Goal: Task Accomplishment & Management: Manage account settings

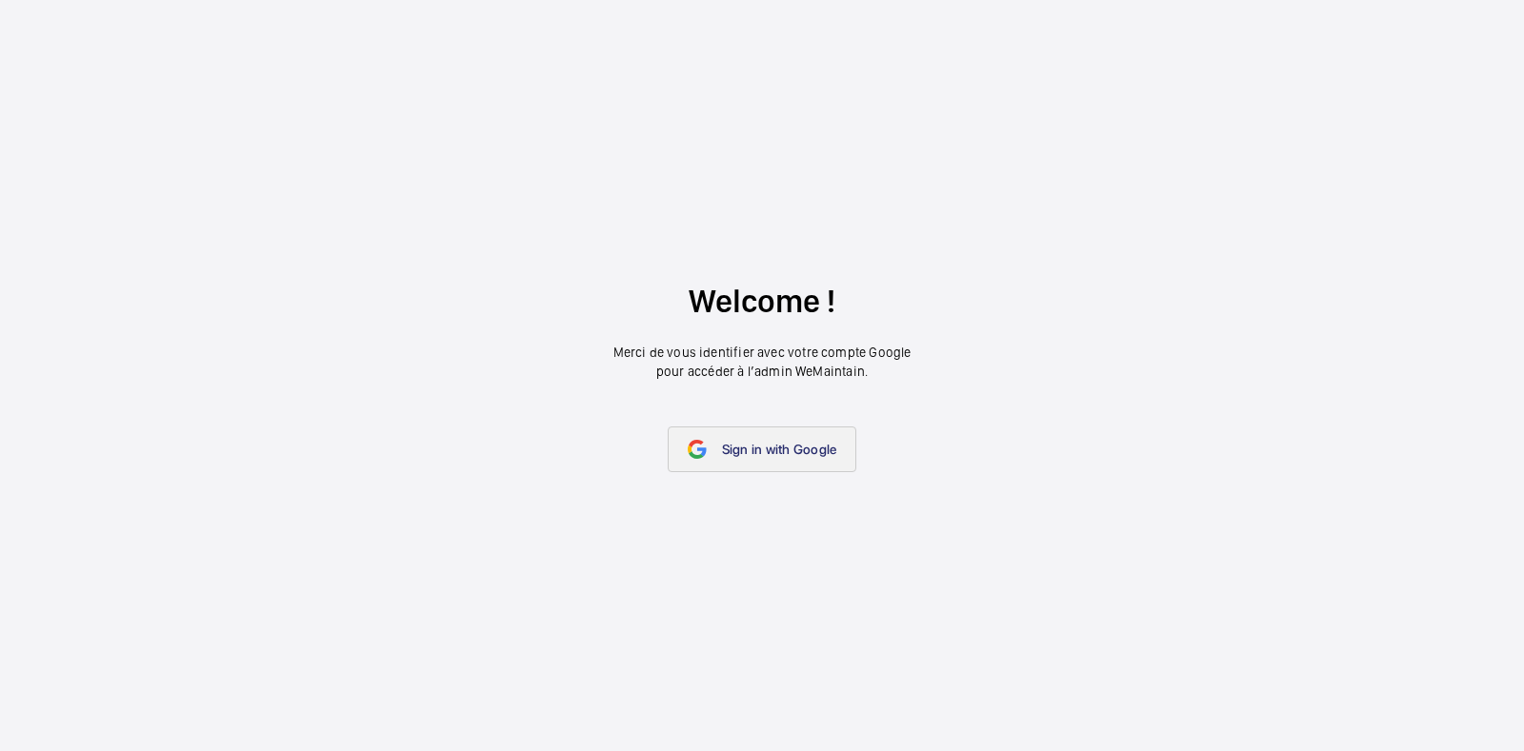
click at [761, 442] on span "Sign in with Google" at bounding box center [779, 449] width 115 height 15
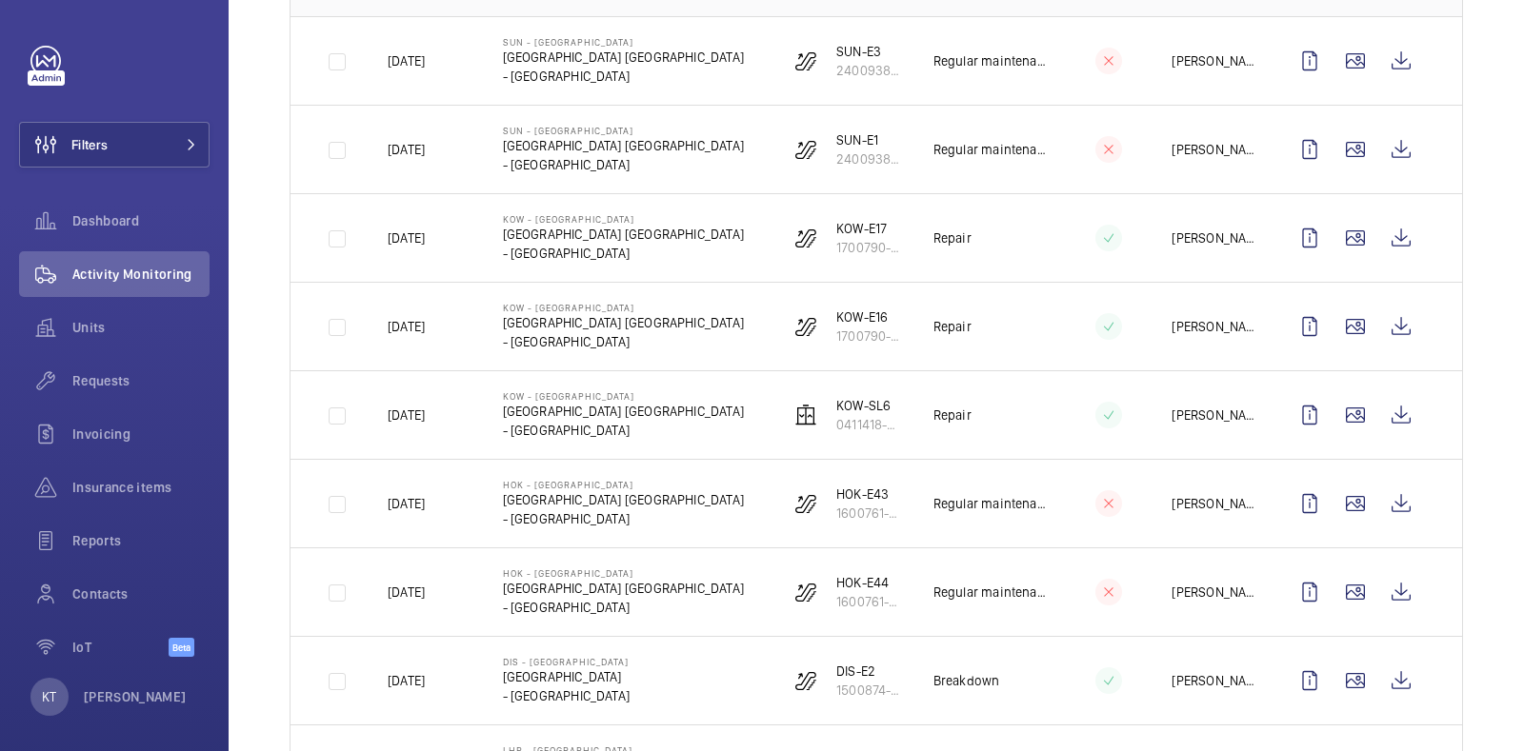
scroll to position [357, 0]
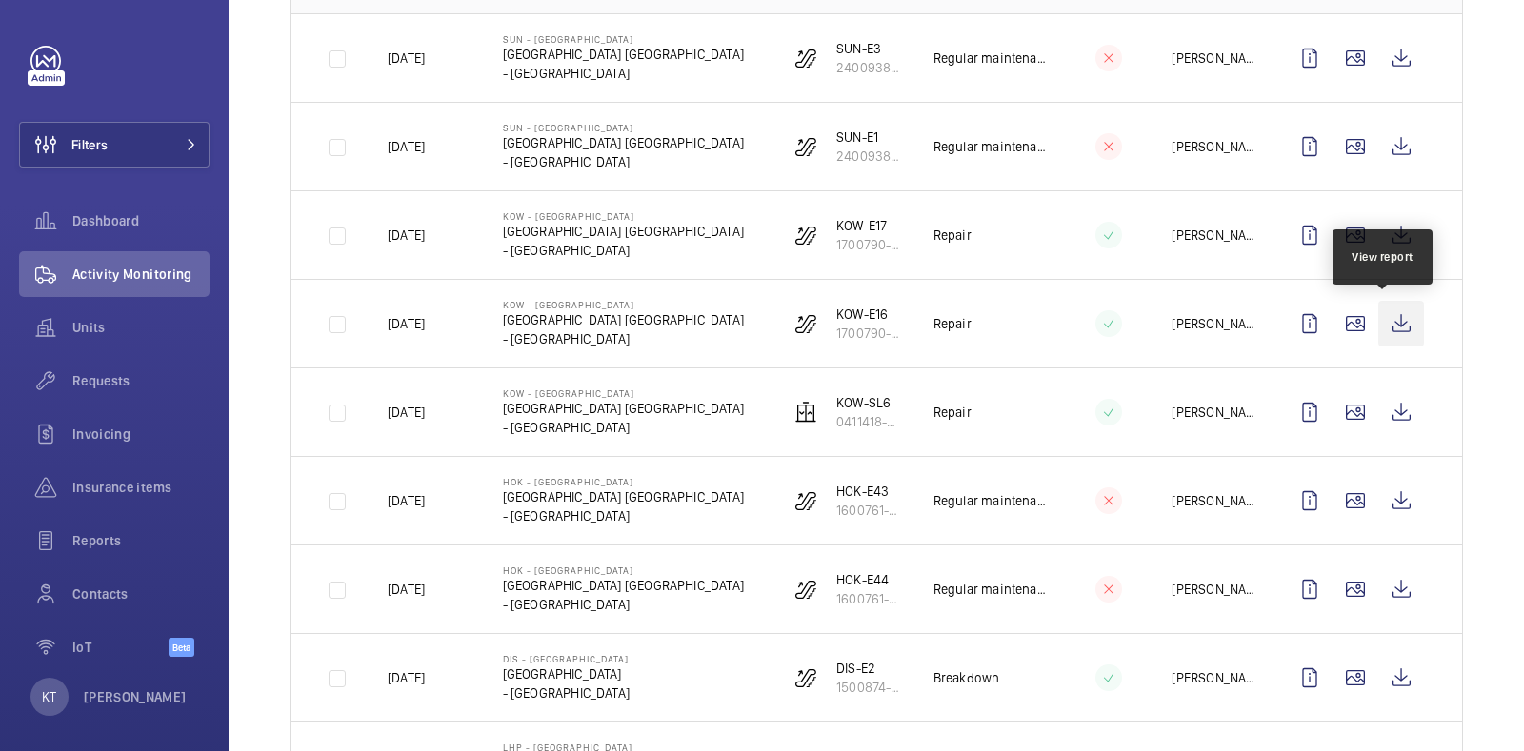
click at [1378, 322] on wm-front-icon-button at bounding box center [1401, 324] width 46 height 46
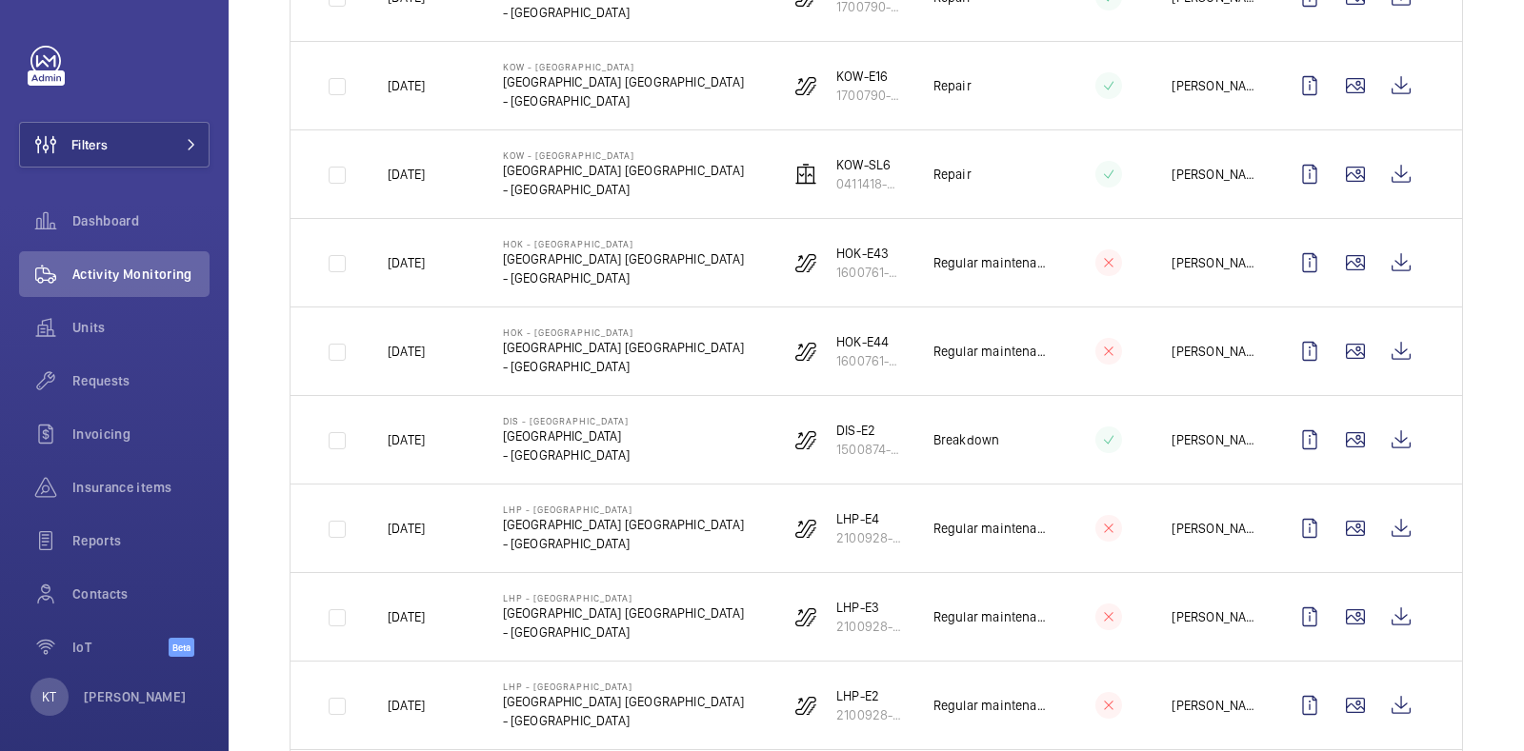
scroll to position [476, 0]
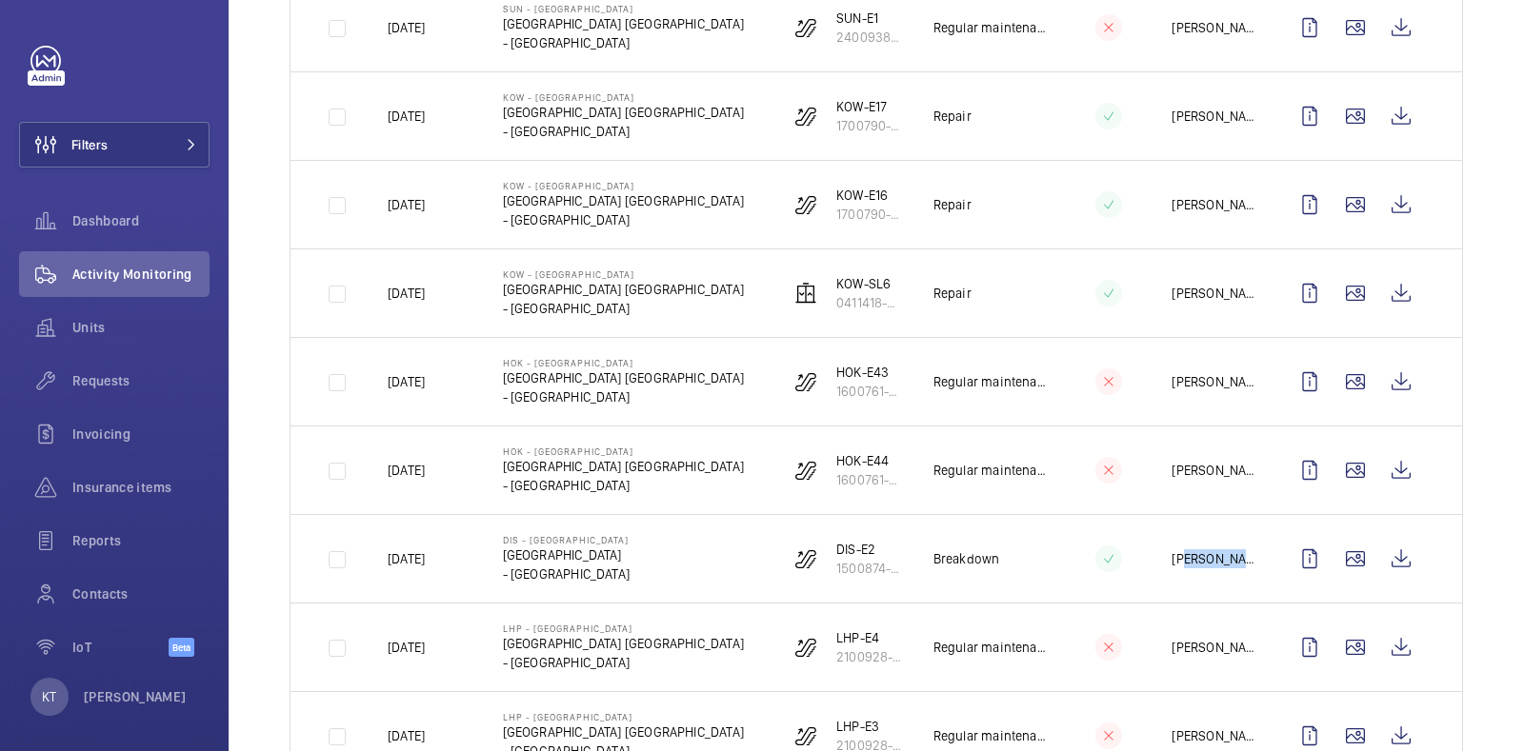
drag, startPoint x: 1166, startPoint y: 553, endPoint x: 1226, endPoint y: 552, distance: 60.0
click at [1226, 552] on p "[PERSON_NAME]" at bounding box center [1213, 558] width 85 height 19
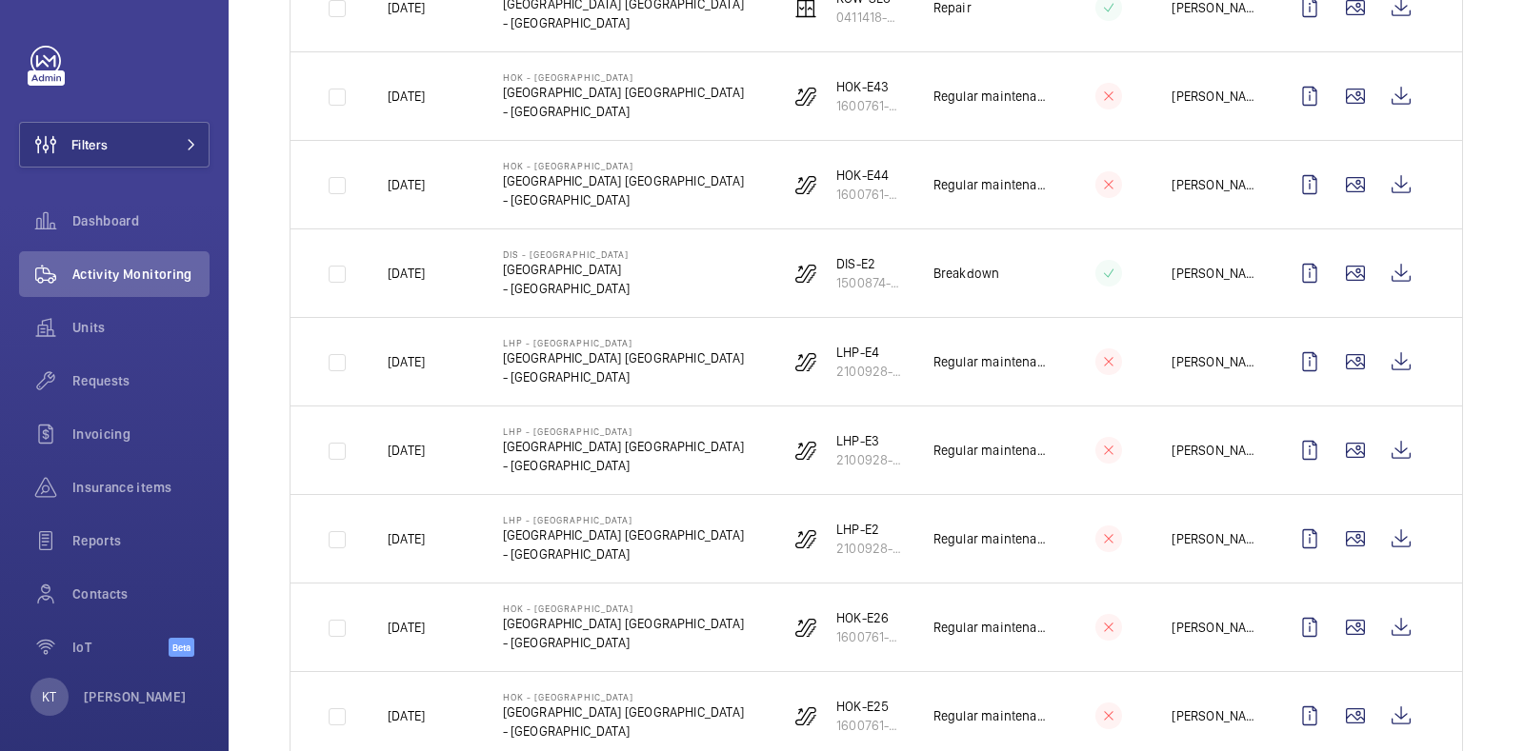
scroll to position [0, 0]
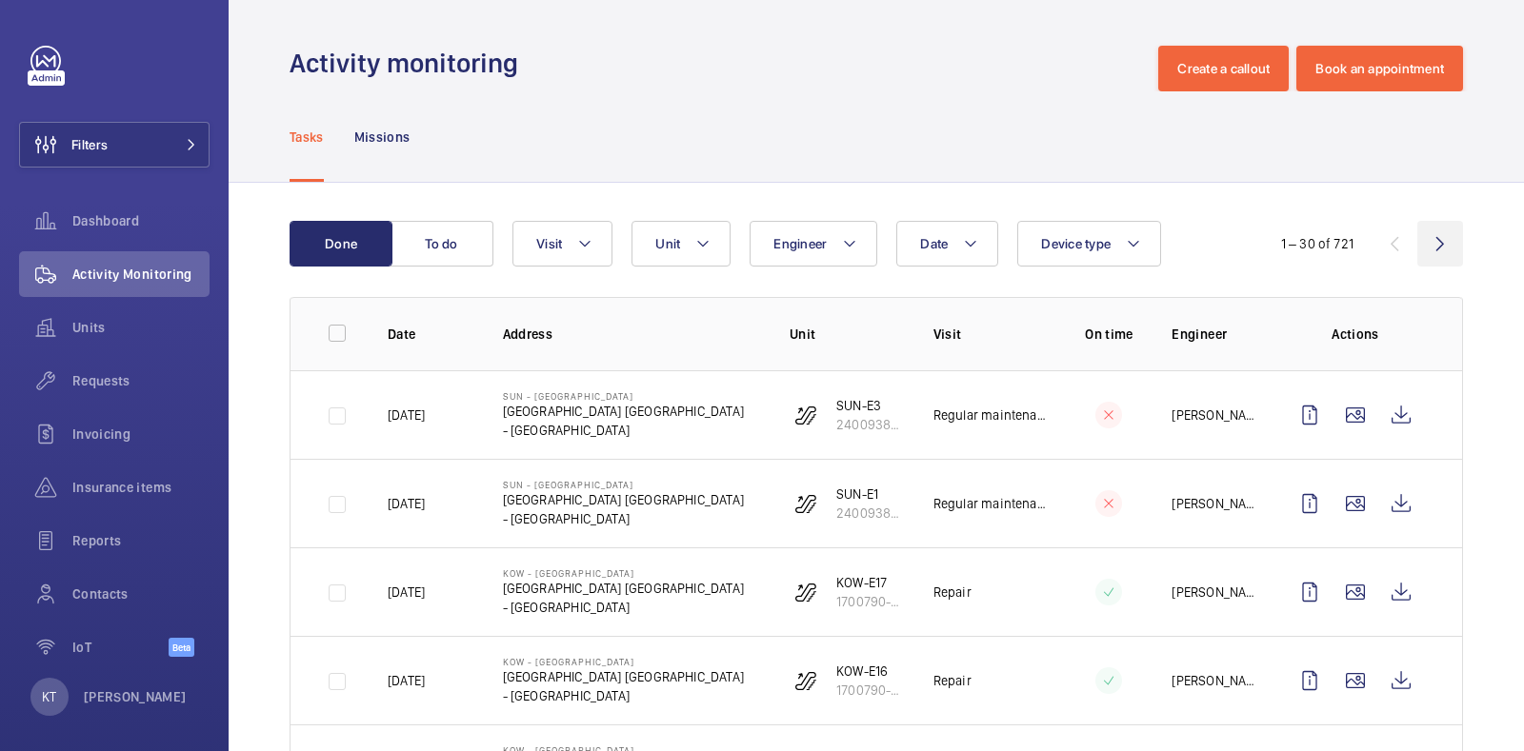
click at [1418, 231] on wm-front-icon-button at bounding box center [1440, 244] width 46 height 46
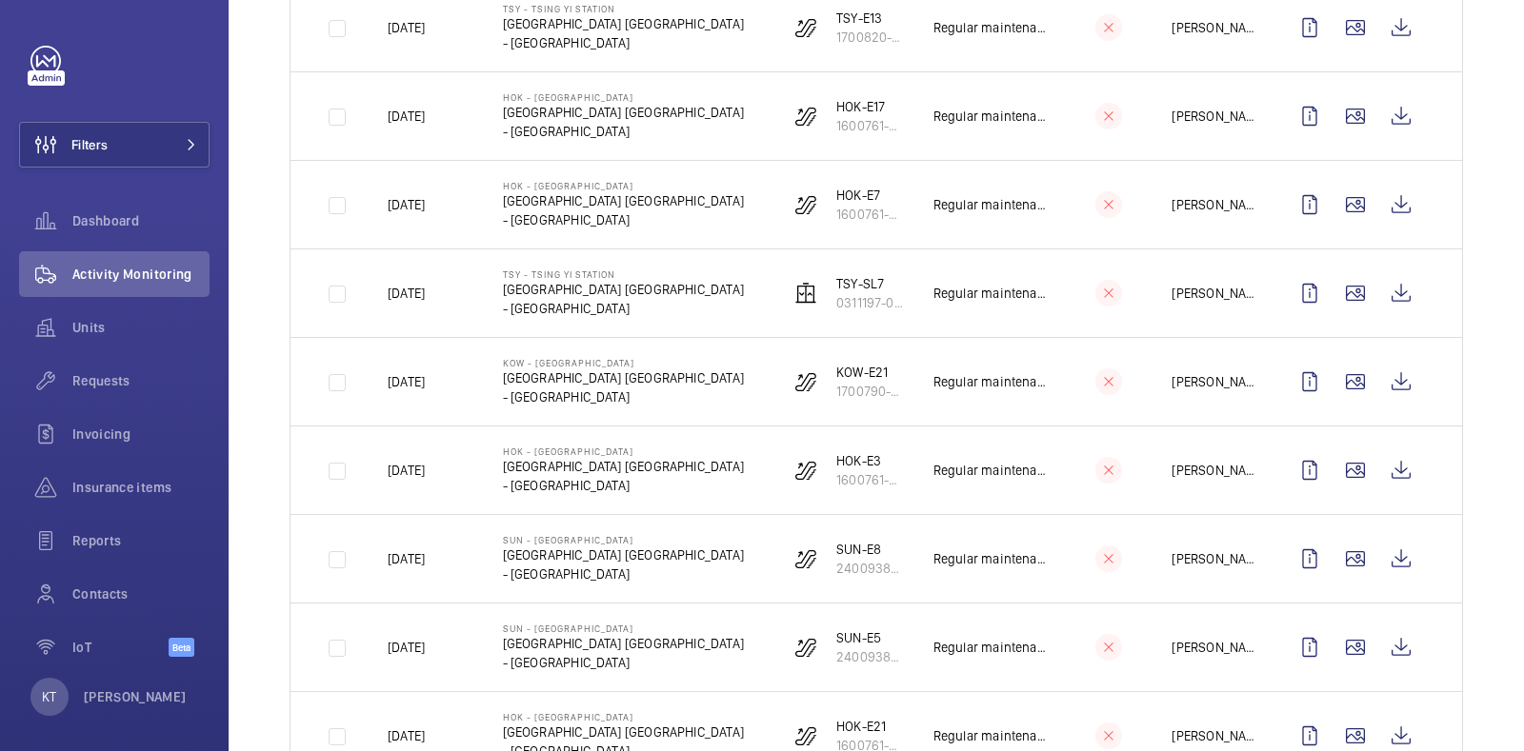
scroll to position [595, 0]
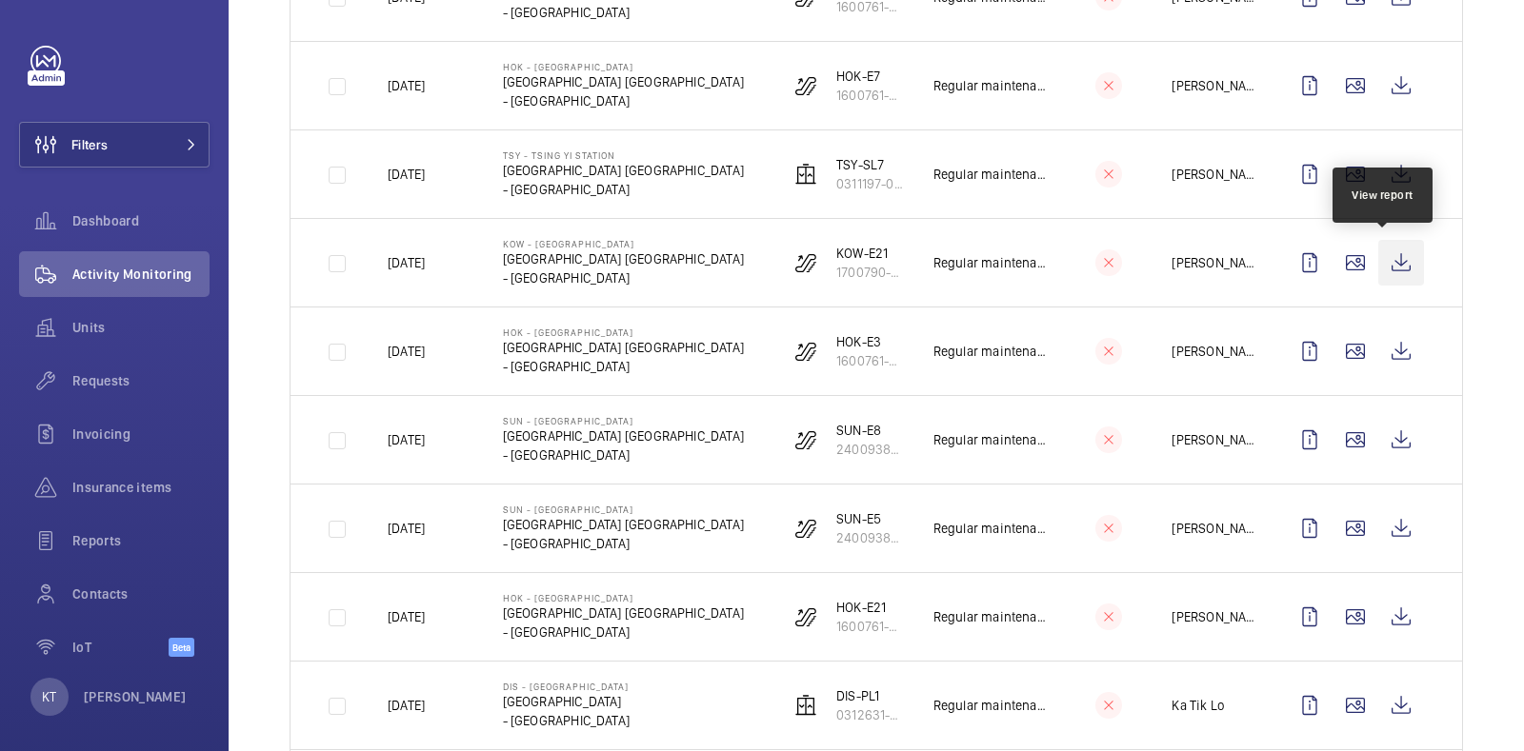
click at [1386, 252] on wm-front-icon-button at bounding box center [1401, 263] width 46 height 46
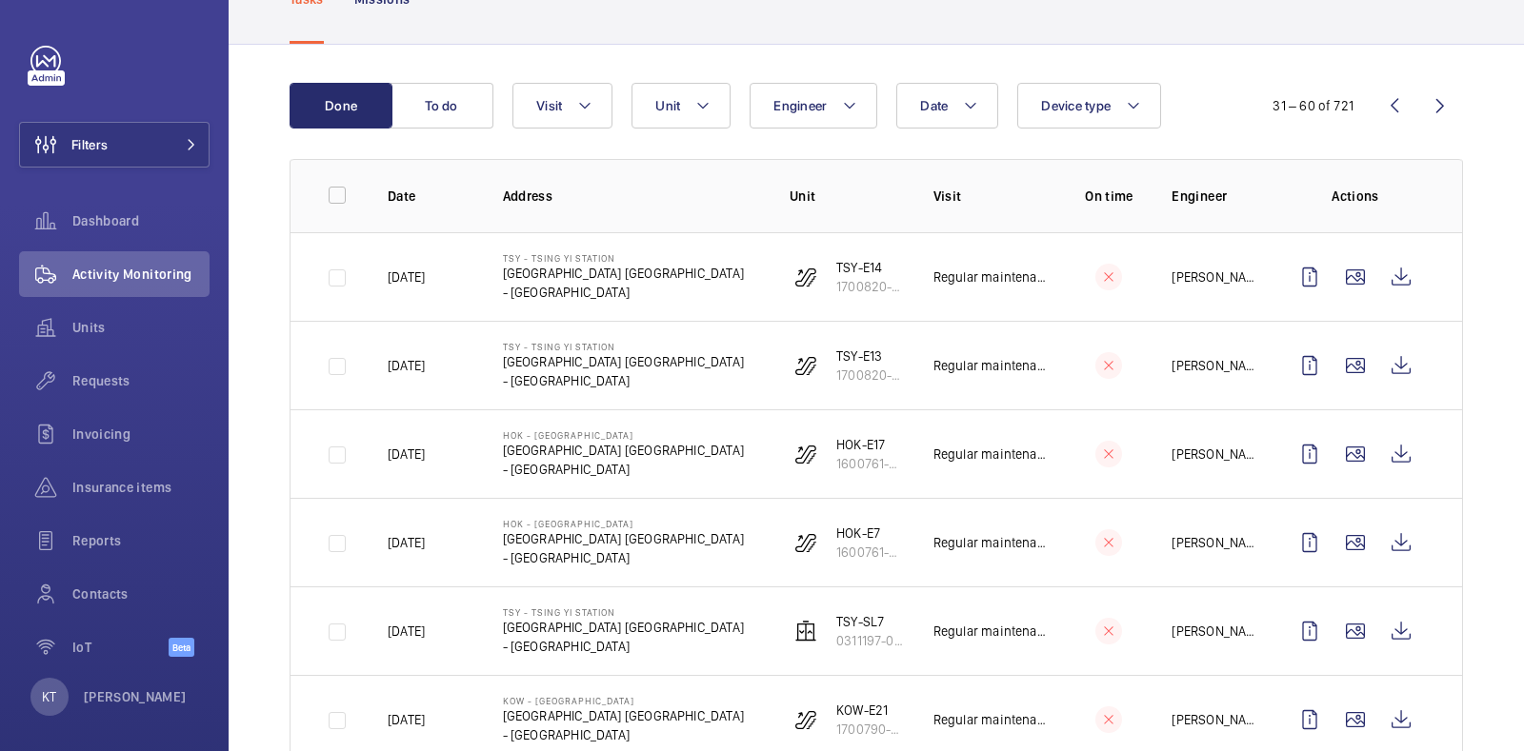
scroll to position [238, 0]
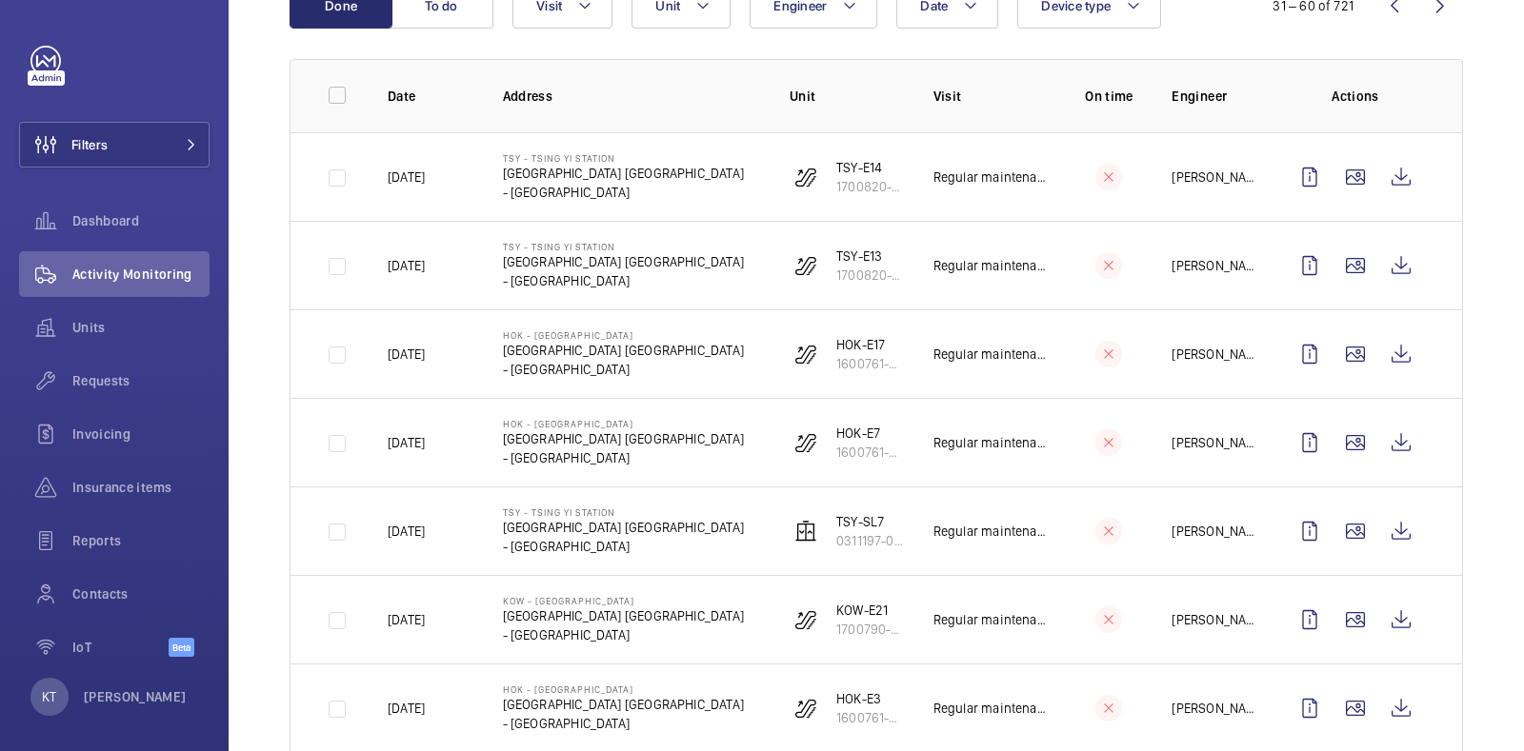
click at [996, 124] on th "Visit" at bounding box center [975, 95] width 144 height 73
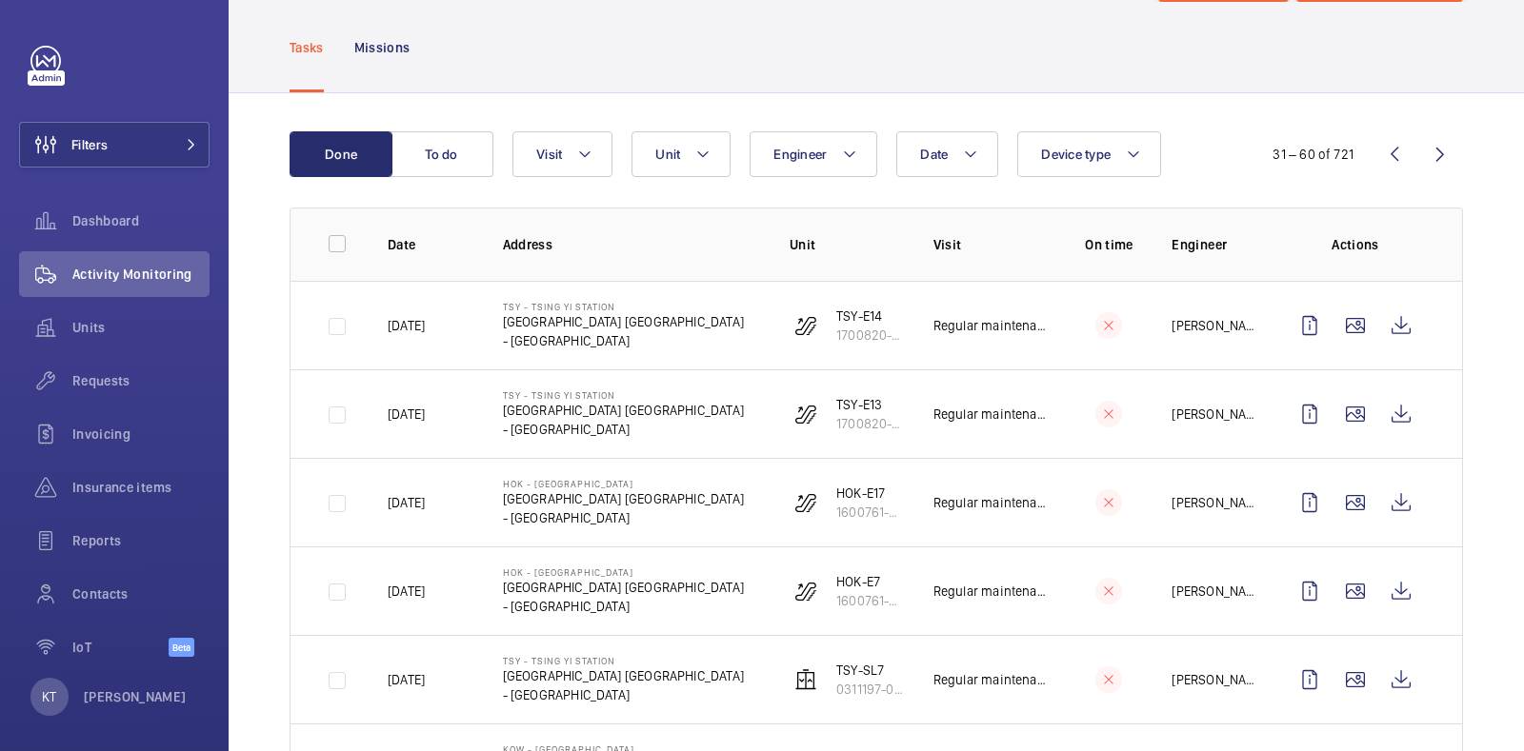
scroll to position [0, 0]
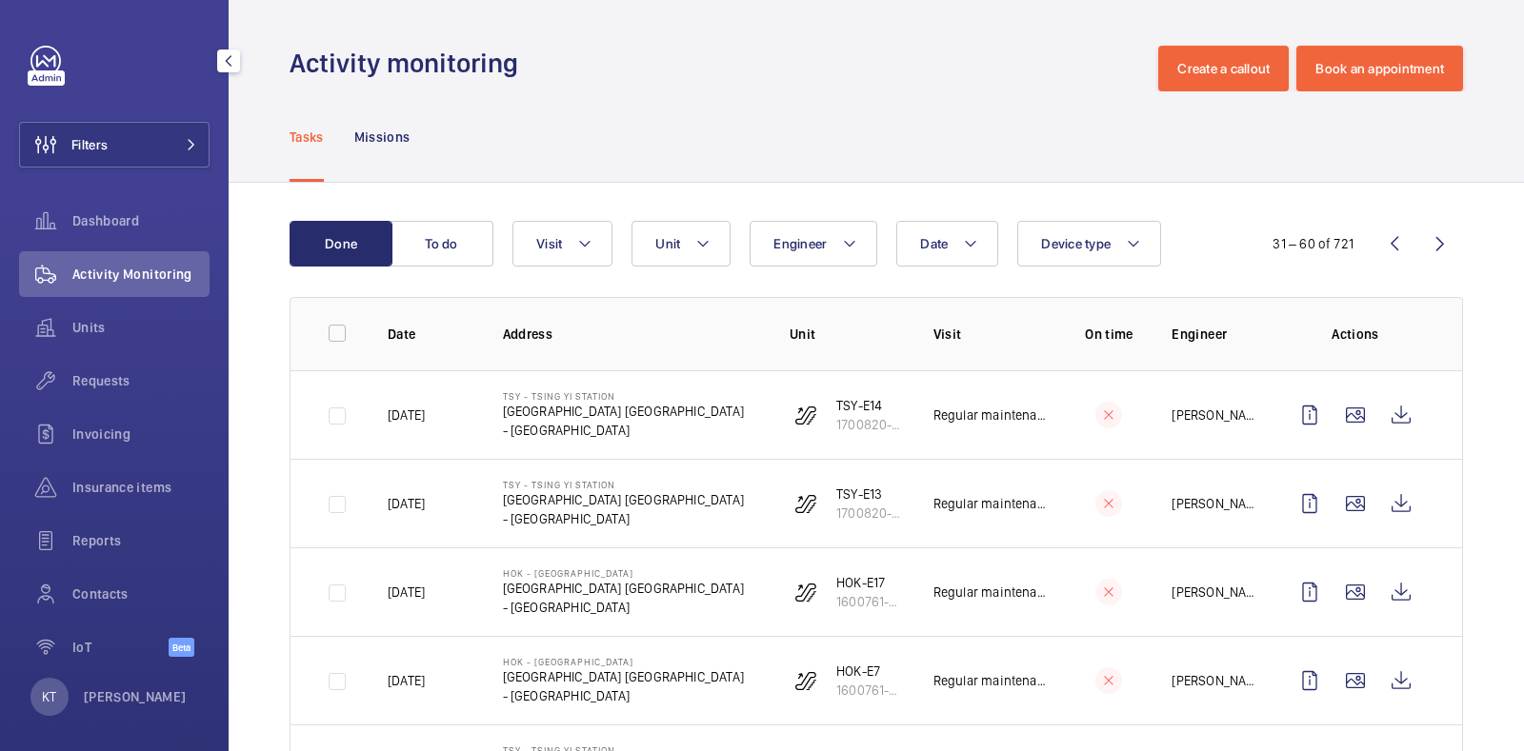
click at [135, 260] on div "Activity Monitoring" at bounding box center [114, 274] width 190 height 46
click at [1385, 228] on wm-front-icon-button at bounding box center [1394, 244] width 46 height 46
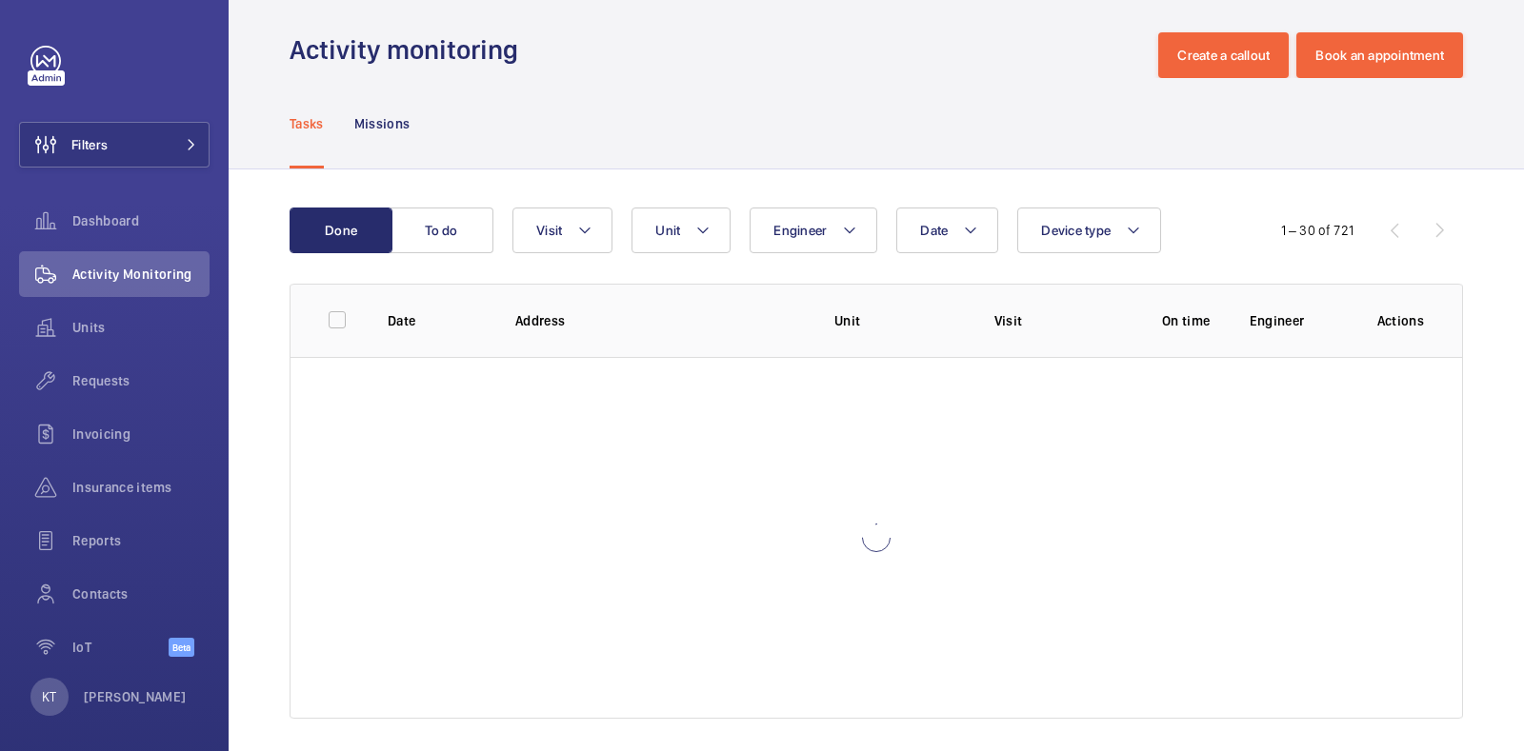
scroll to position [27, 0]
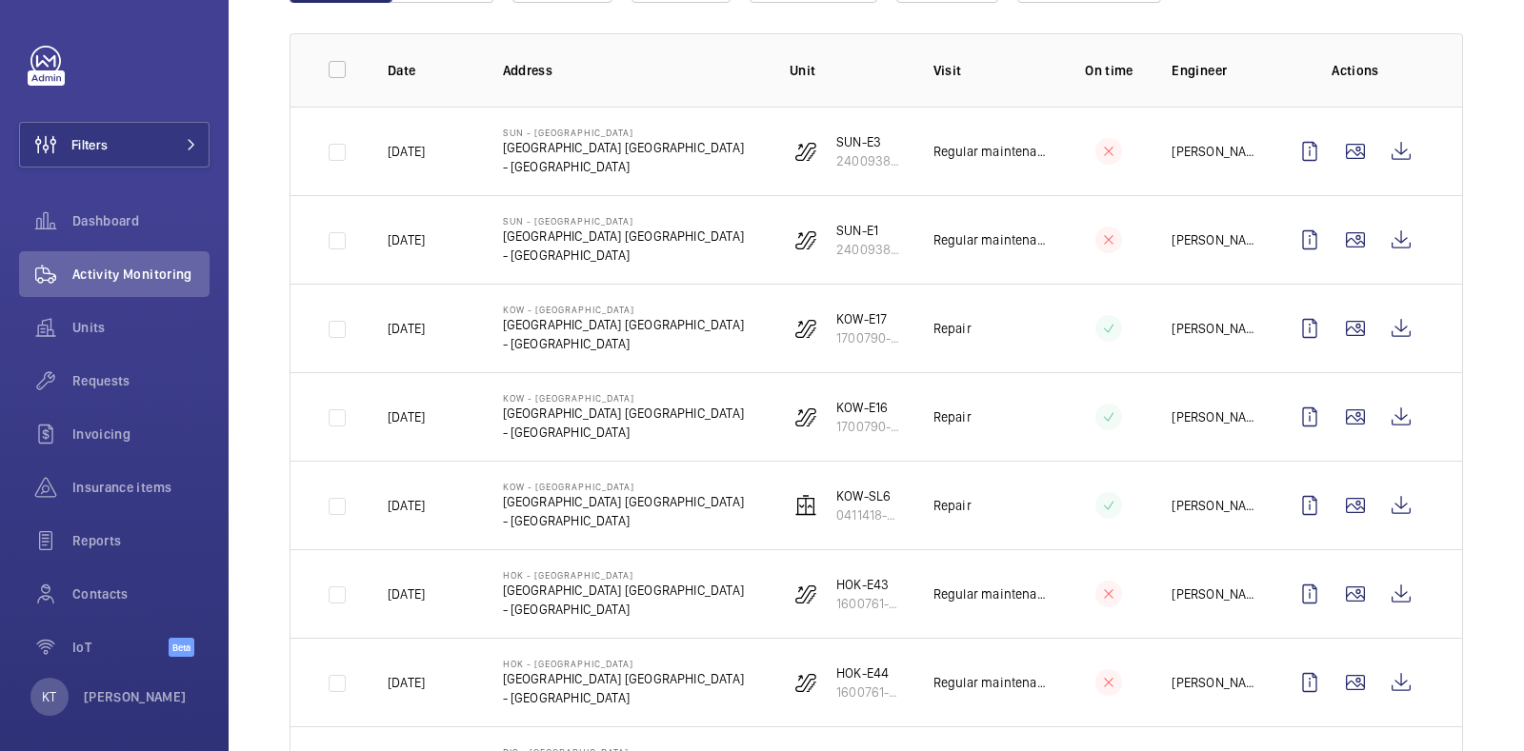
scroll to position [265, 0]
click at [1408, 309] on td at bounding box center [1359, 327] width 206 height 89
click at [1400, 310] on wm-front-icon-button at bounding box center [1401, 328] width 46 height 46
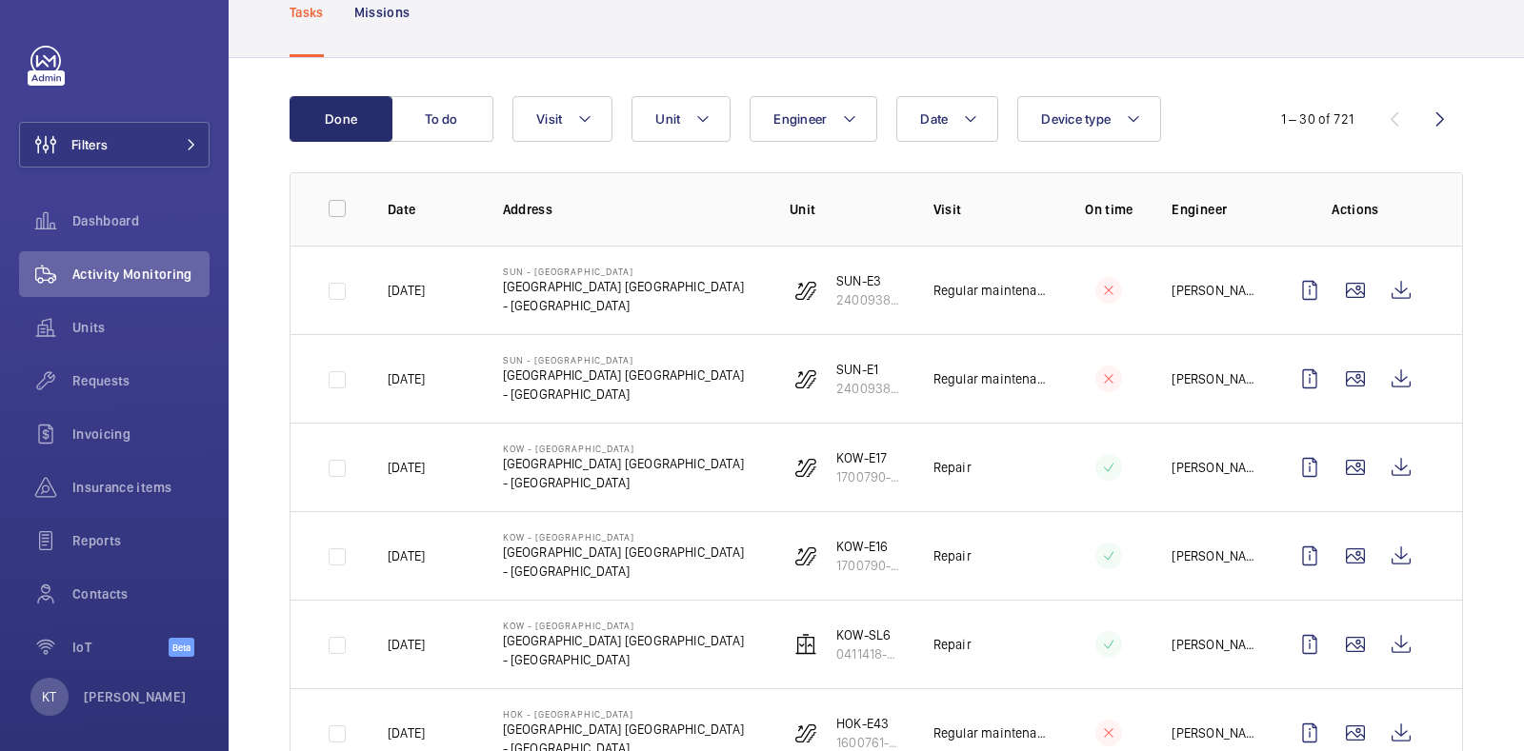
scroll to position [119, 0]
